Goal: Information Seeking & Learning: Learn about a topic

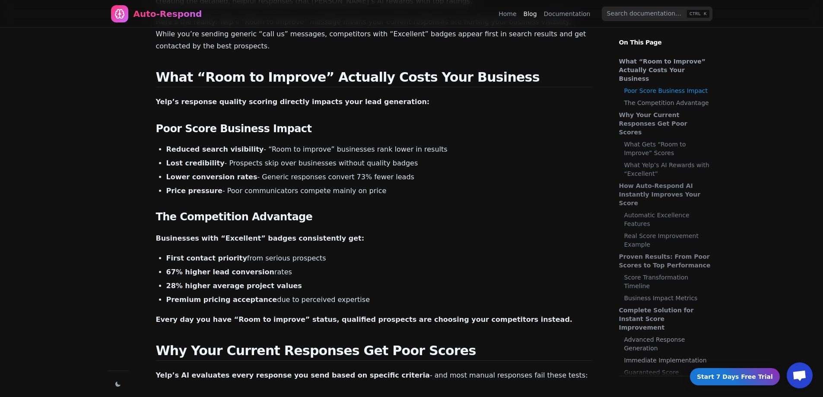
scroll to position [130, 0]
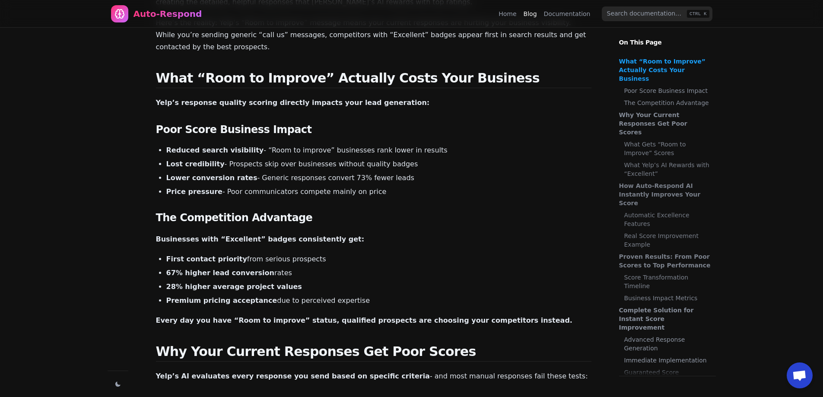
drag, startPoint x: 143, startPoint y: 139, endPoint x: 401, endPoint y: 180, distance: 261.6
click at [268, 211] on h3 "The Competition Advantage" at bounding box center [373, 218] width 435 height 14
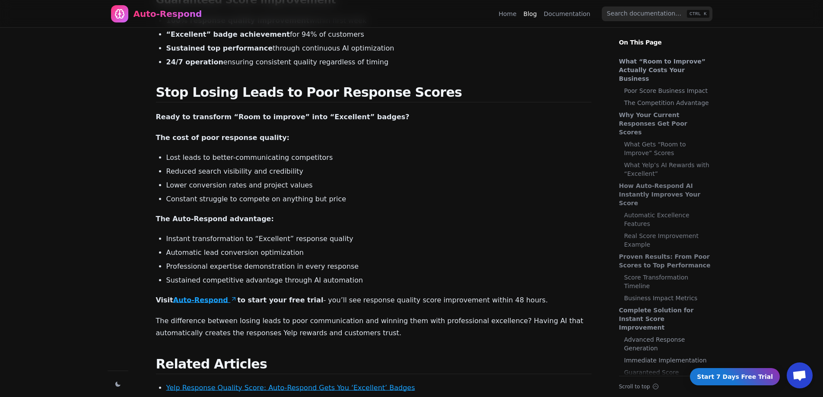
scroll to position [1512, 0]
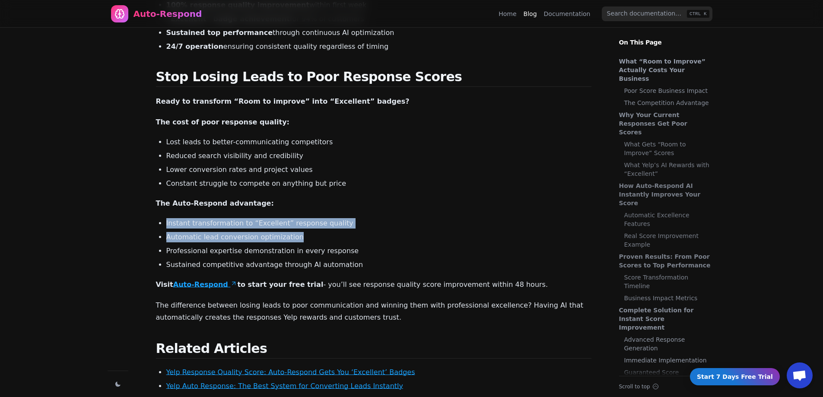
drag, startPoint x: 145, startPoint y: 194, endPoint x: 321, endPoint y: 212, distance: 177.7
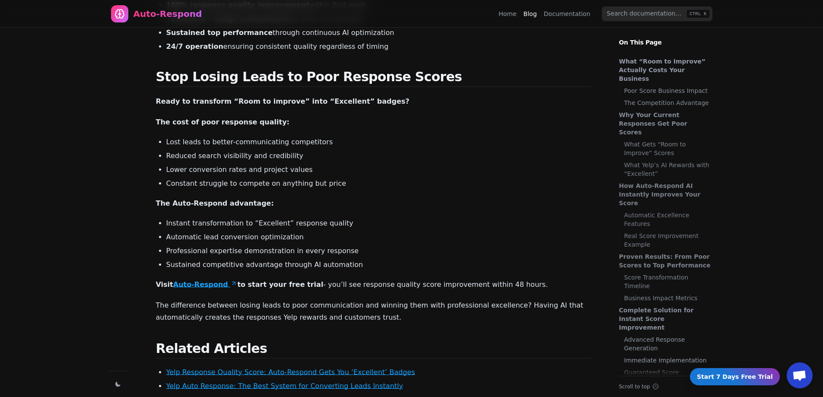
drag, startPoint x: 193, startPoint y: 228, endPoint x: 337, endPoint y: 226, distance: 144.3
click at [349, 246] on li "Professional expertise demonstration in every response" at bounding box center [378, 251] width 425 height 10
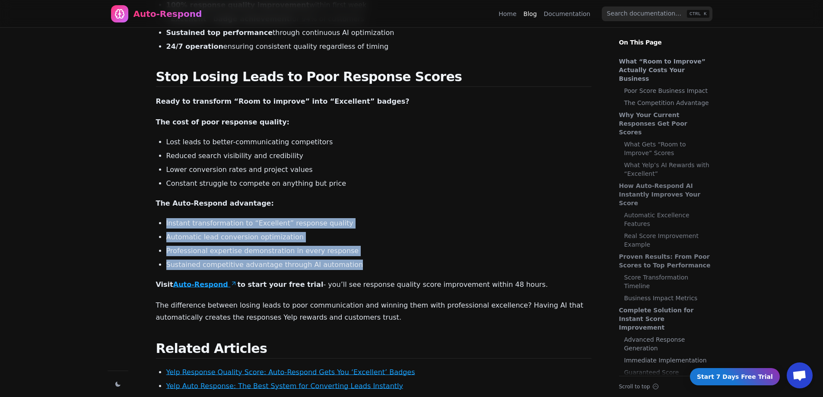
drag, startPoint x: 342, startPoint y: 243, endPoint x: 143, endPoint y: 198, distance: 204.6
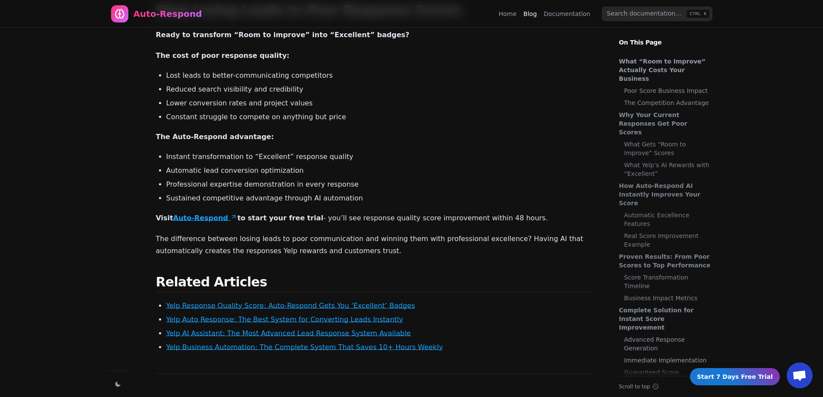
scroll to position [1663, 0]
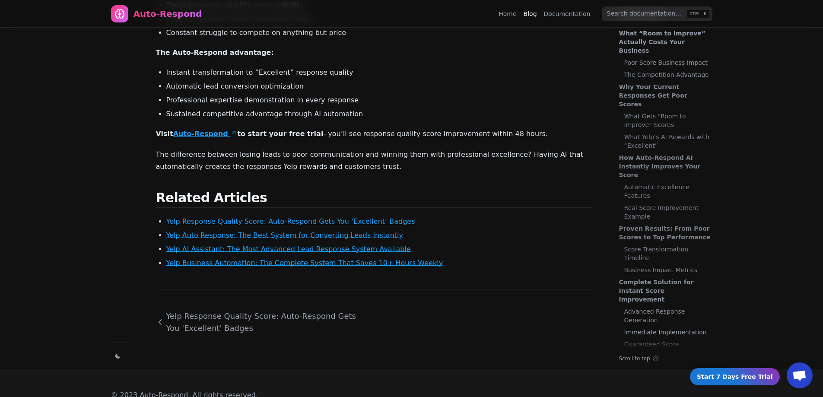
click at [204, 130] on link "Auto-Respond" at bounding box center [205, 134] width 64 height 8
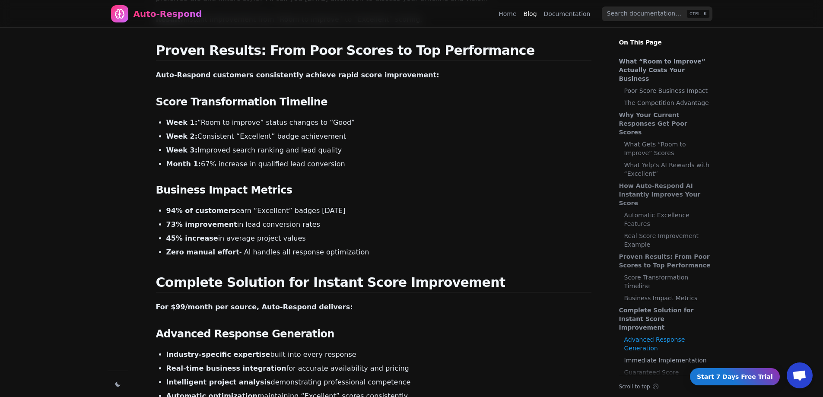
scroll to position [95, 0]
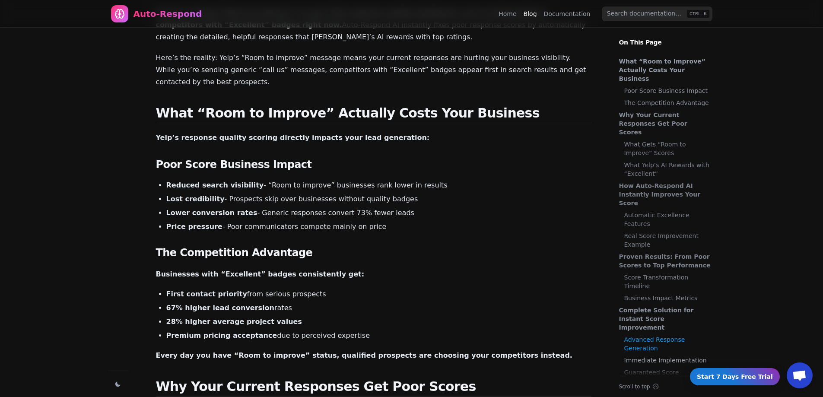
drag, startPoint x: 252, startPoint y: 129, endPoint x: 286, endPoint y: -44, distance: 175.8
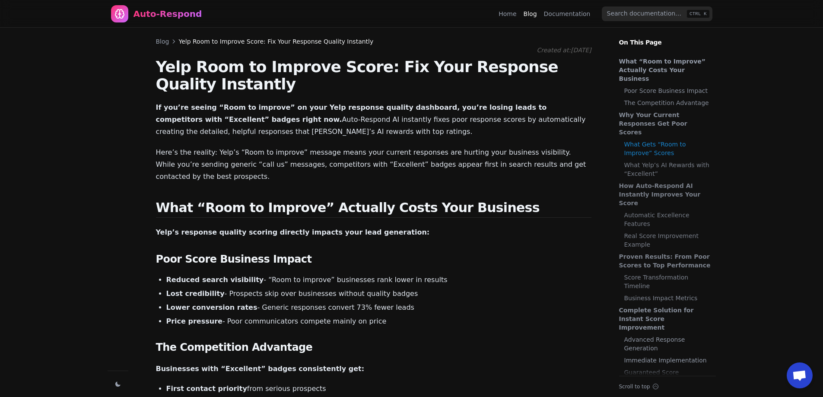
click at [536, 12] on link "Blog" at bounding box center [530, 14] width 13 height 9
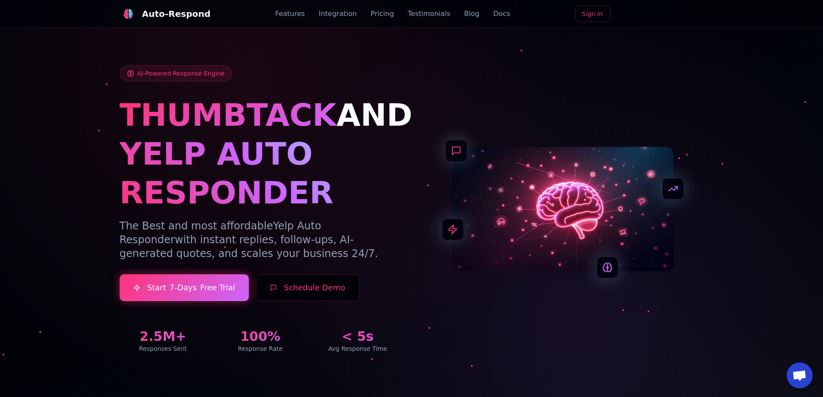
click at [493, 16] on link "Docs" at bounding box center [501, 14] width 17 height 10
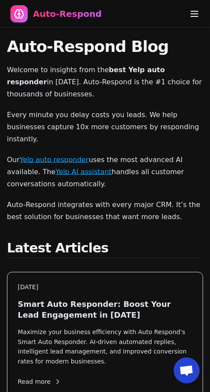
click at [203, 11] on nav "Auto-Respond Home Blog Documentation CTRL K" at bounding box center [105, 14] width 210 height 28
click at [200, 12] on nav "Auto-Respond Home Blog Documentation CTRL K" at bounding box center [105, 14] width 210 height 28
click at [198, 12] on icon "Menu" at bounding box center [194, 14] width 10 height 10
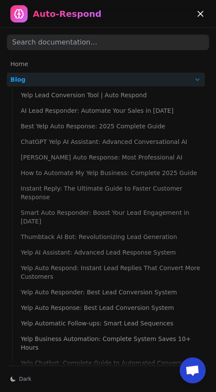
click at [70, 149] on ul "Yelp Lead Conversion Tool | Auto Respond AI Lead Responder: Automate Your Sales…" at bounding box center [108, 267] width 193 height 363
click at [28, 67] on link "Home" at bounding box center [106, 64] width 198 height 14
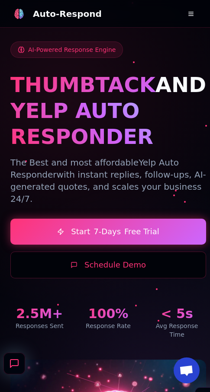
click at [196, 13] on button at bounding box center [190, 13] width 17 height 17
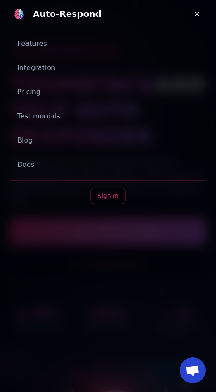
click at [120, 197] on link "Sign In" at bounding box center [107, 195] width 35 height 16
